Goal: Task Accomplishment & Management: Use online tool/utility

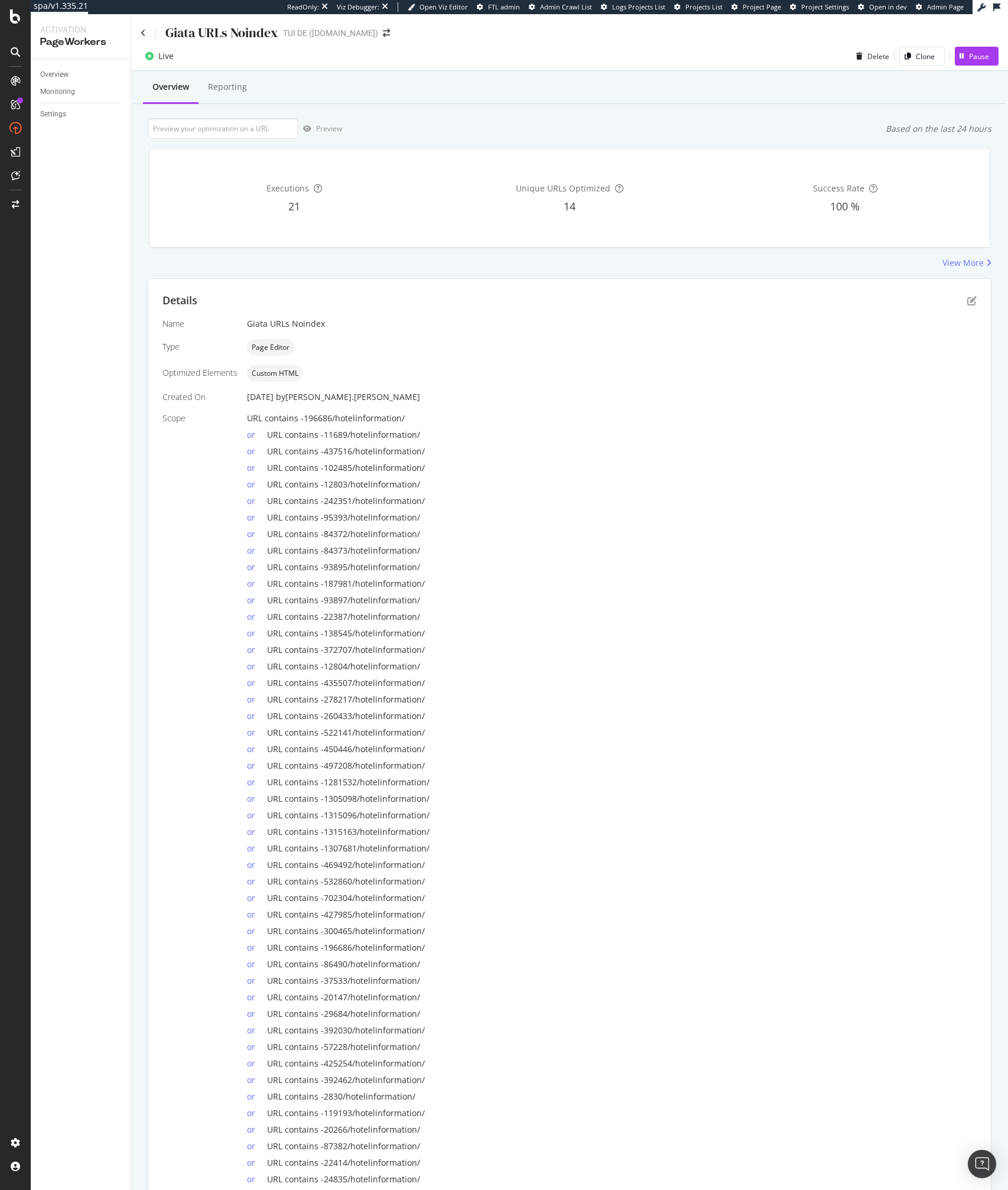
click at [977, 300] on div "Details Name [PERSON_NAME] URLs Noindex Type Page Editor Optimized Elements Cus…" at bounding box center [570, 791] width 843 height 1024
click at [977, 300] on div "Details Name Giata URLs Noindex Type Page Editor Optimized Elements Custom HTML…" at bounding box center [570, 791] width 843 height 1024
click at [974, 300] on icon "pen-to-square" at bounding box center [972, 301] width 10 height 10
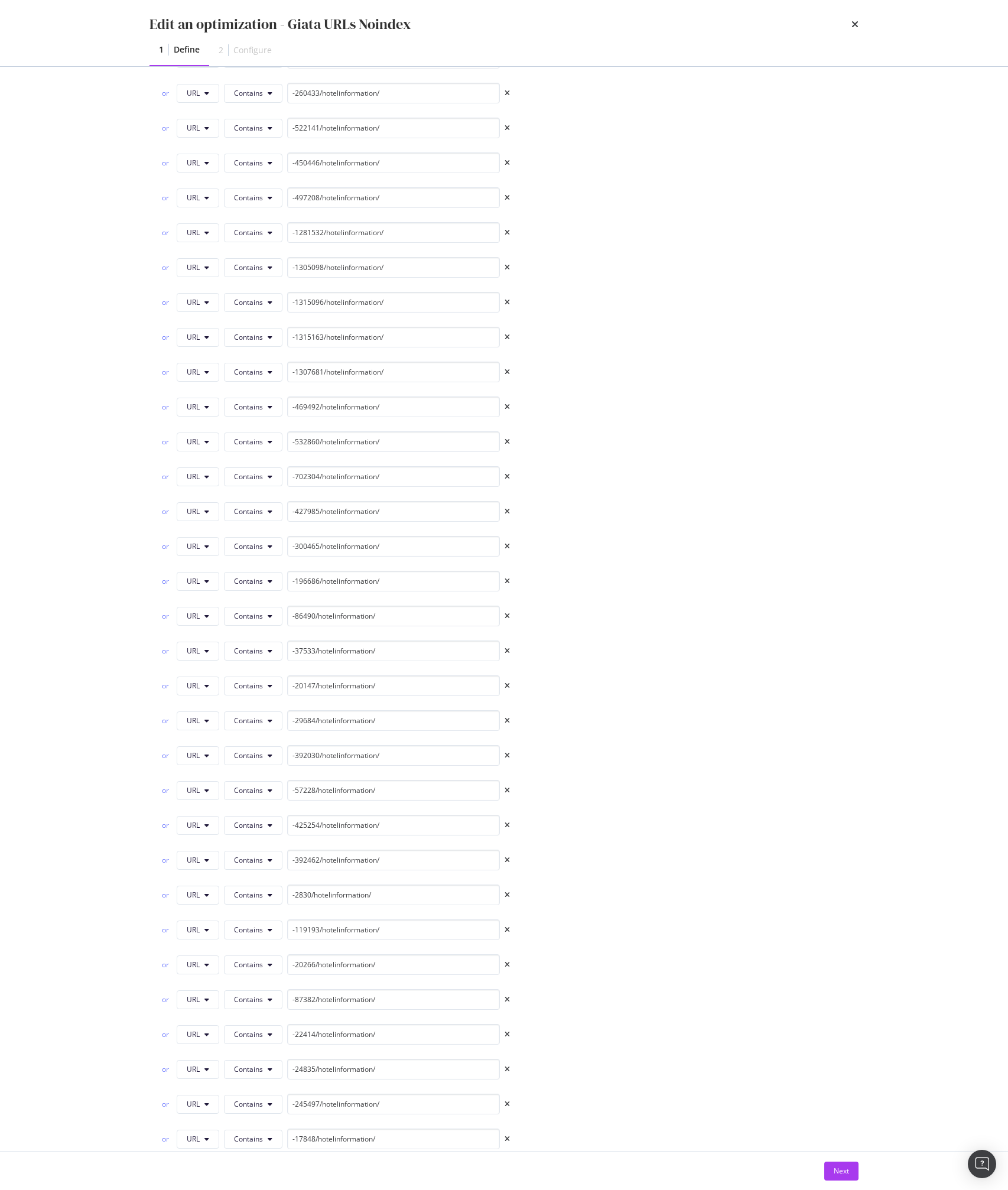
scroll to position [1398, 0]
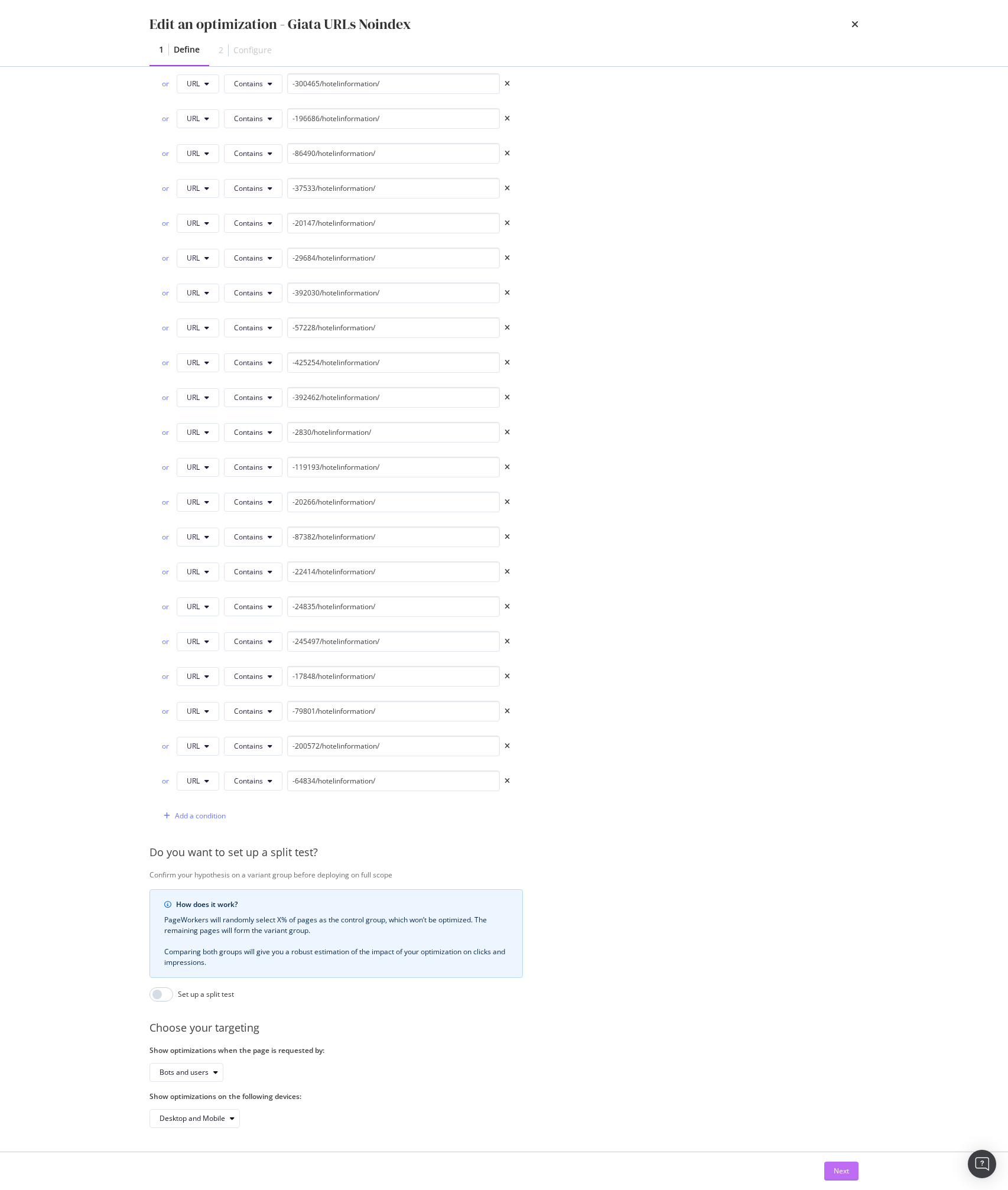
click at [843, 1164] on div "Next" at bounding box center [841, 1171] width 16 height 18
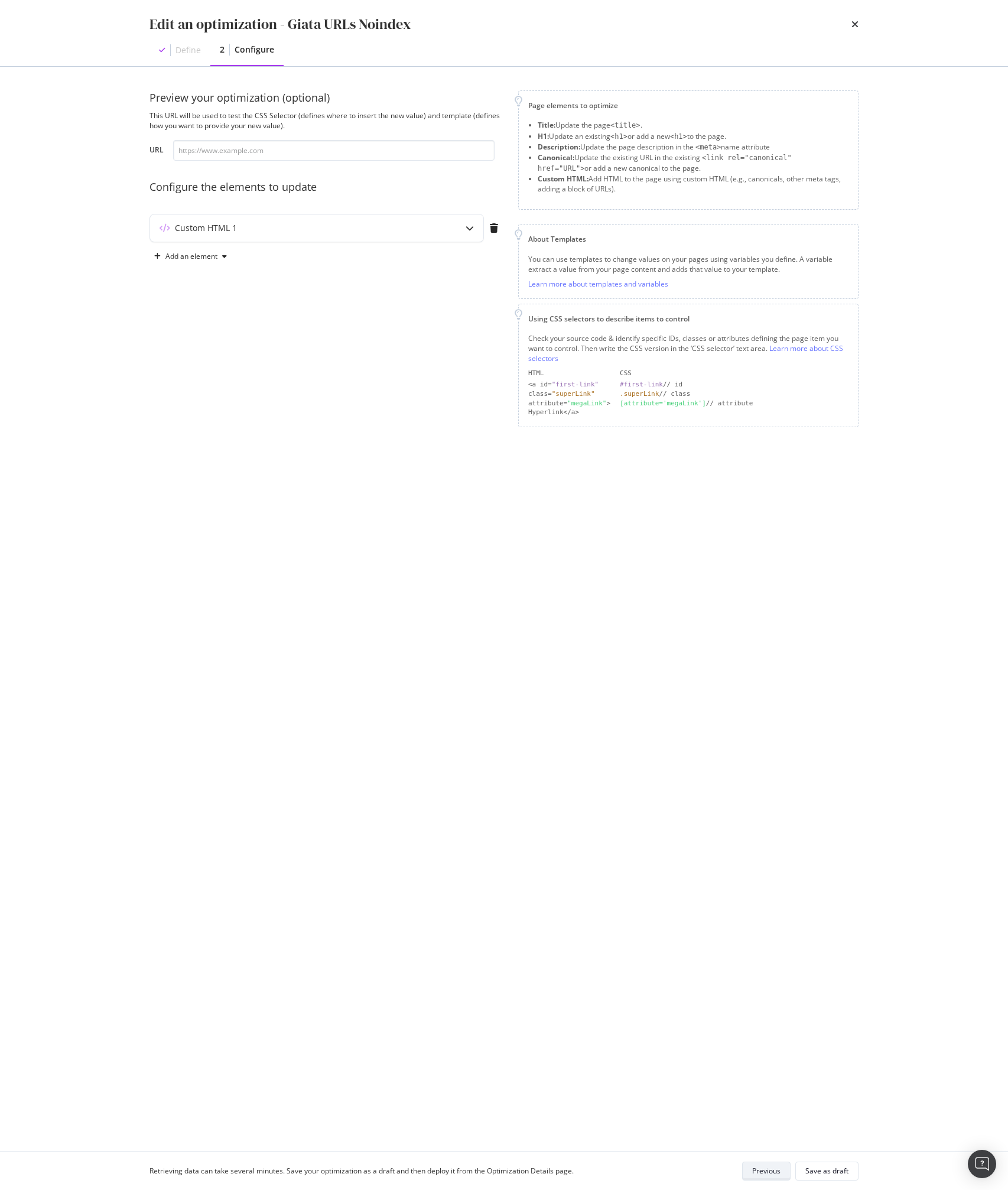
scroll to position [0, 0]
click at [359, 227] on div "Custom HTML 1" at bounding box center [293, 228] width 286 height 11
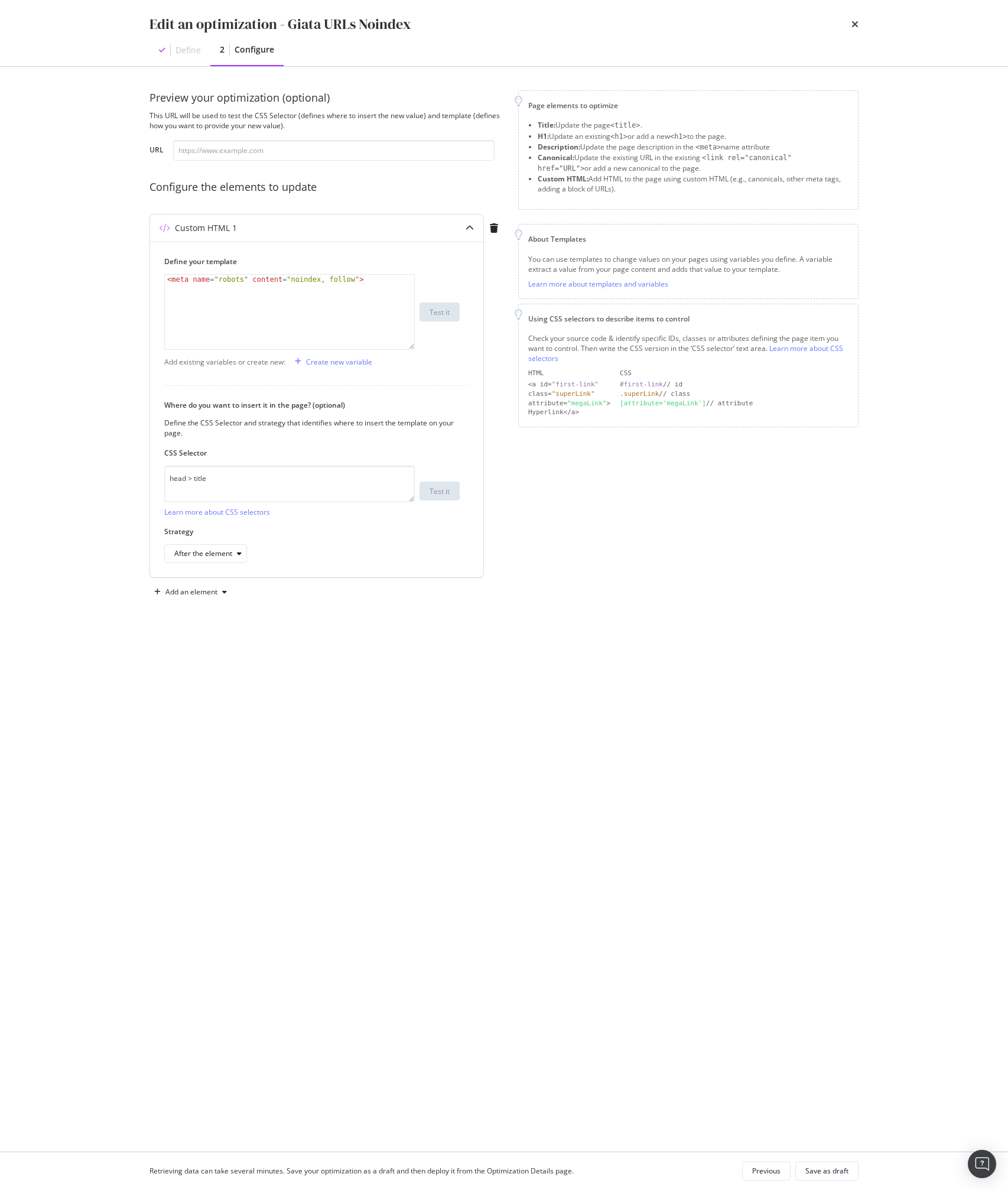
click at [267, 313] on div "< meta name = "robots" content = "noindex, follow" >" at bounding box center [290, 322] width 250 height 94
type textarea "<meta name="robots" content="noindex, follow">"
click at [260, 499] on textarea "head > title" at bounding box center [289, 483] width 250 height 37
click at [566, 670] on div "Preview your optimization (optional) This URL will be used to test the CSS Sele…" at bounding box center [504, 609] width 709 height 1037
click at [858, 25] on icon "times" at bounding box center [855, 25] width 7 height 10
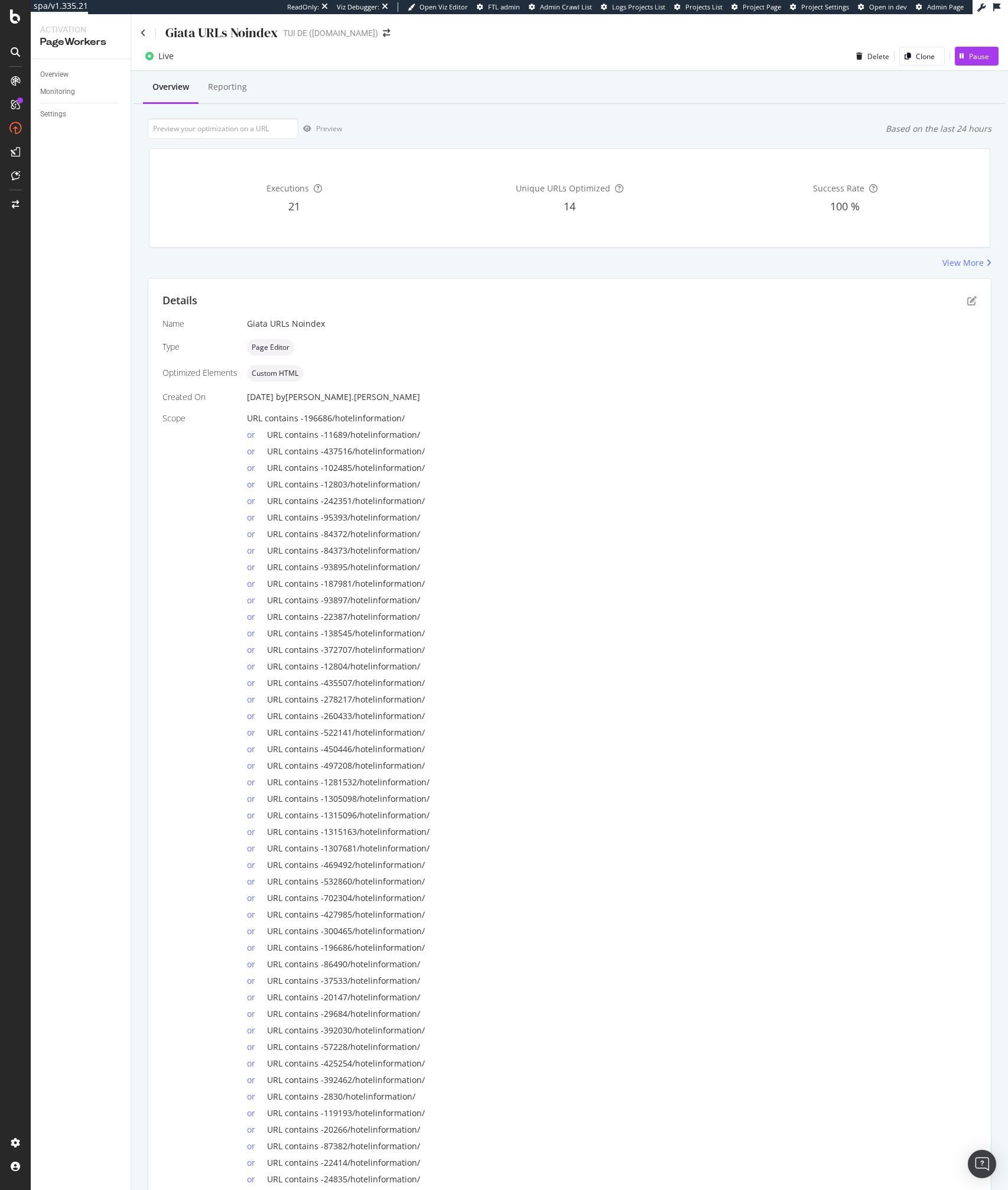
click at [473, 525] on div "or URL contains -84372/hotelinformation/" at bounding box center [612, 532] width 730 height 16
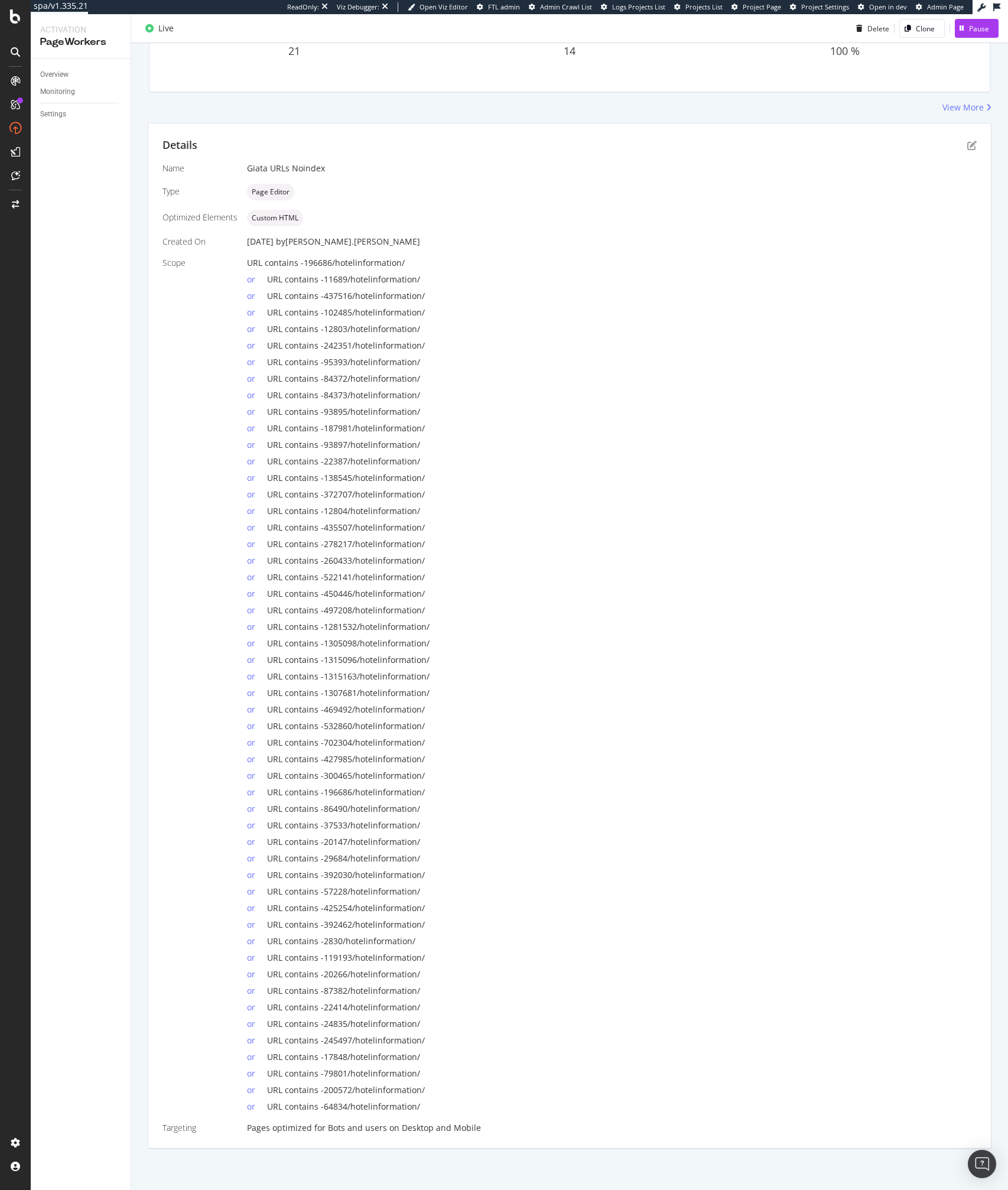
click at [336, 460] on span "URL contains -22387/hotelinformation/" at bounding box center [343, 461] width 153 height 11
click at [362, 460] on span "URL contains -22387/hotelinformation/" at bounding box center [343, 461] width 153 height 11
click at [331, 465] on span "URL contains -22387/hotelinformation/" at bounding box center [343, 461] width 153 height 11
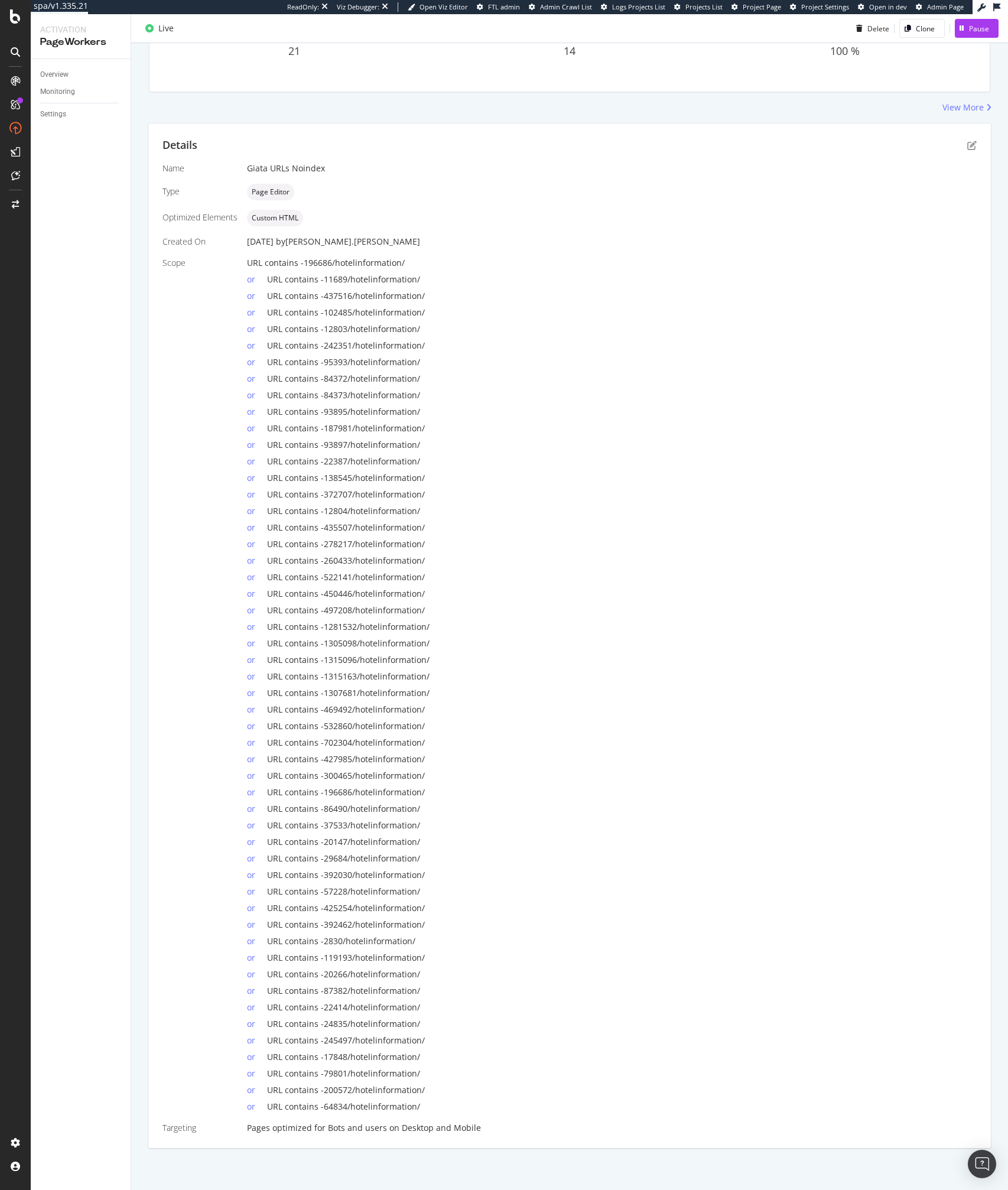
click at [331, 465] on span "URL contains -22387/hotelinformation/" at bounding box center [343, 461] width 153 height 11
click at [737, 581] on div "or URL contains -522141/hotelinformation/" at bounding box center [612, 574] width 730 height 16
click at [967, 149] on icon "pen-to-square" at bounding box center [972, 145] width 10 height 10
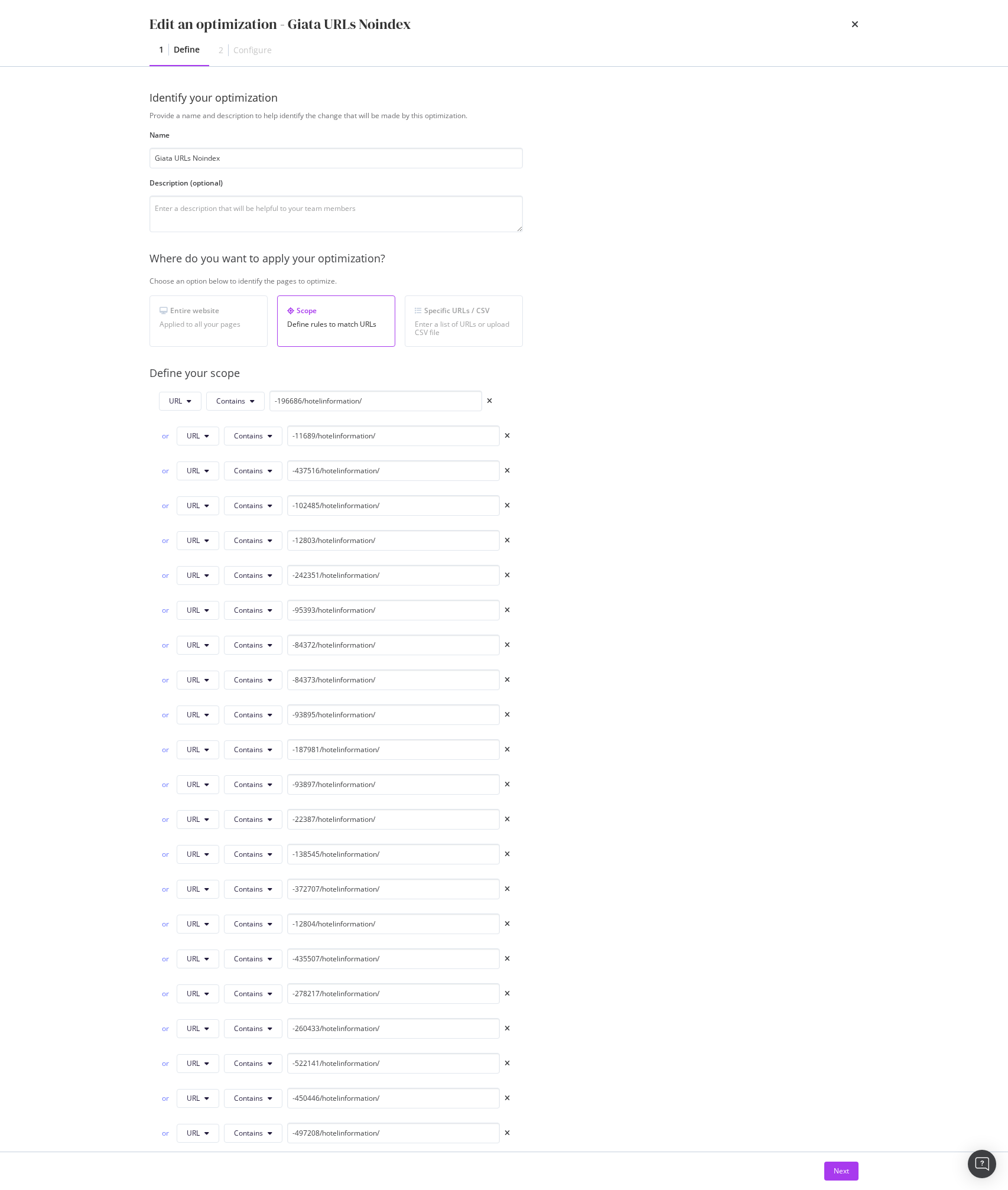
click at [841, 1159] on div "Next" at bounding box center [503, 1171] width 756 height 38
click at [841, 1165] on div "Next" at bounding box center [841, 1171] width 16 height 18
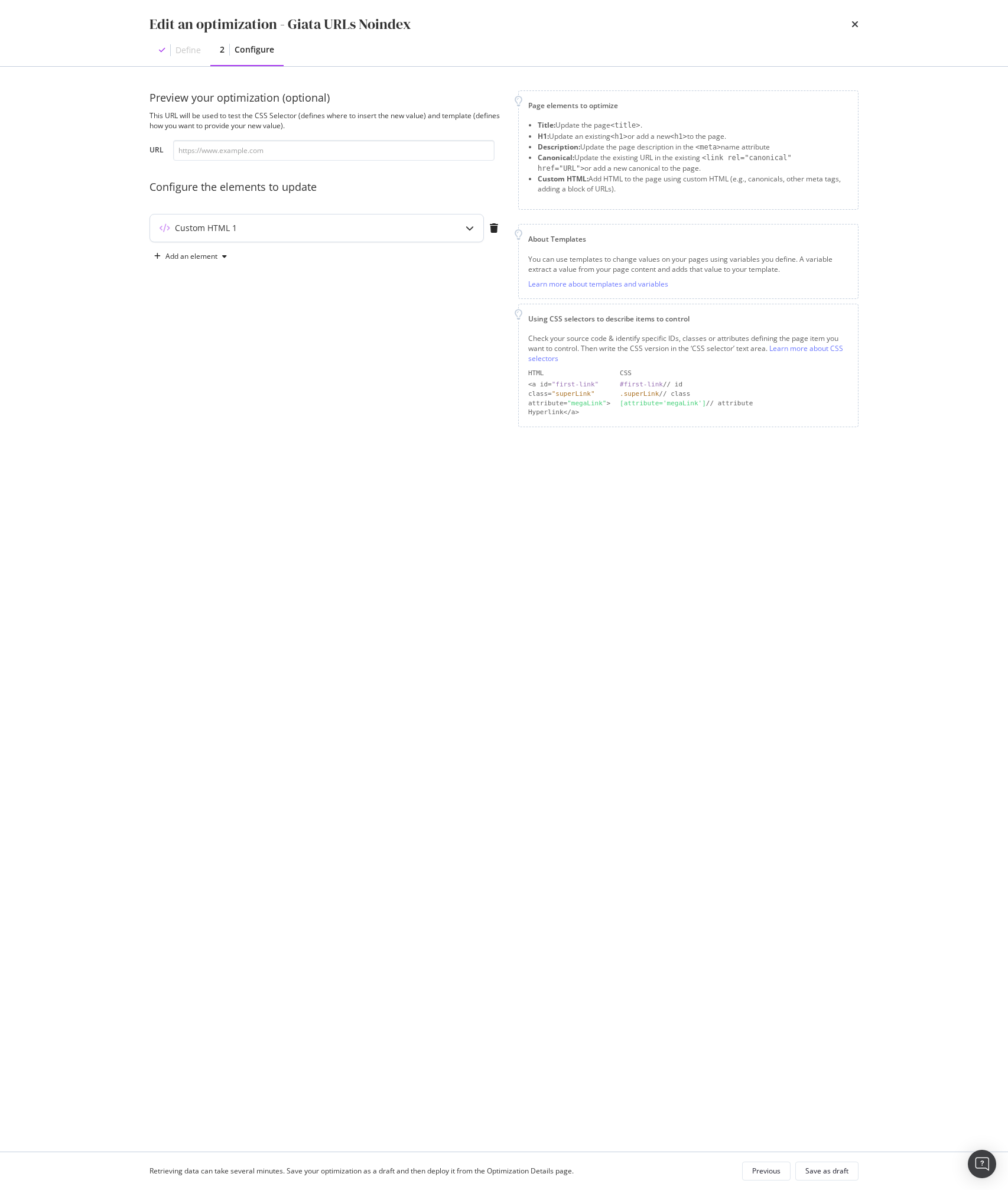
click at [273, 235] on div "Custom HTML 1" at bounding box center [317, 227] width 333 height 27
